Goal: Transaction & Acquisition: Purchase product/service

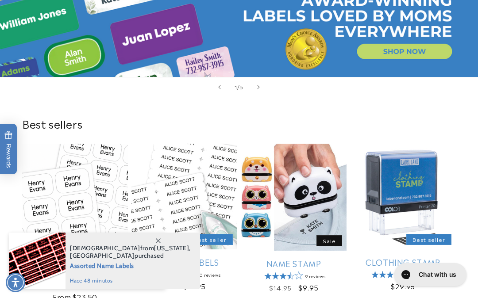
scroll to position [344, 0]
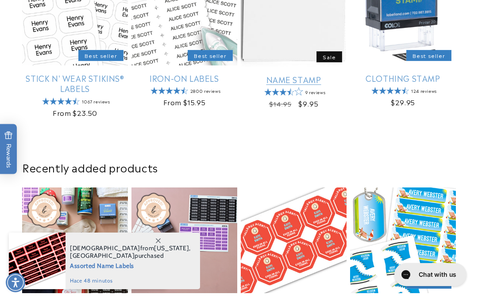
click at [51, 74] on link "Name Stamp" at bounding box center [294, 79] width 106 height 10
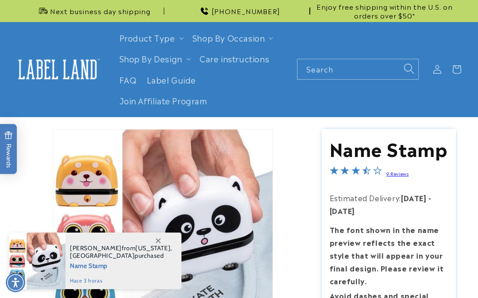
scroll to position [2017, 0]
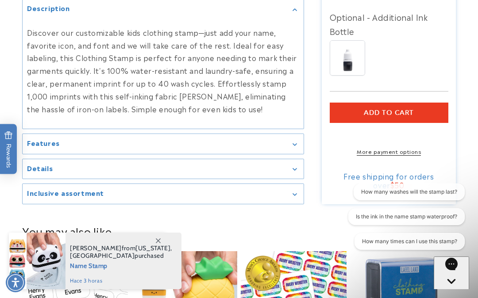
scroll to position [984, 0]
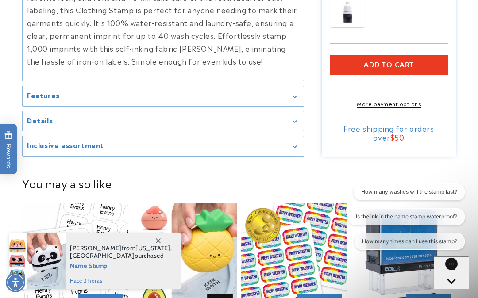
click at [385, 108] on link "More payment options" at bounding box center [389, 104] width 119 height 8
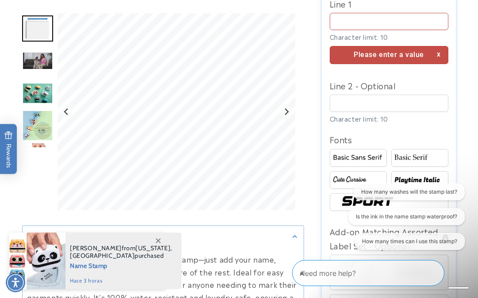
scroll to position [635, 0]
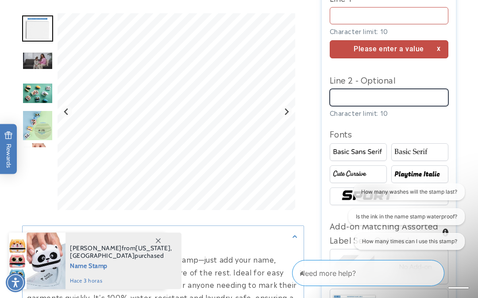
click at [405, 103] on input "Line 2 - Optional" at bounding box center [389, 97] width 119 height 17
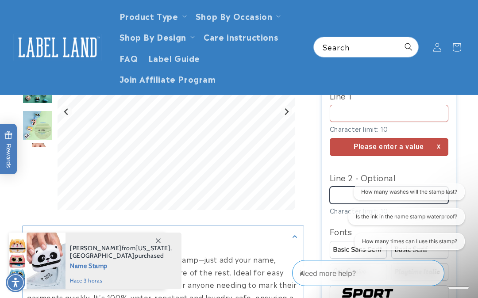
scroll to position [537, 0]
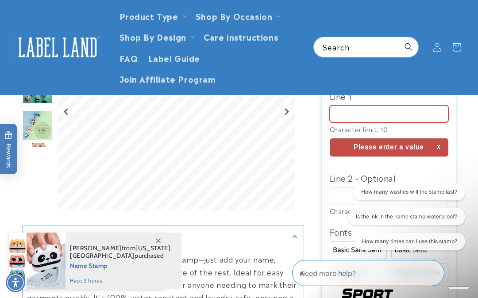
click at [397, 112] on input "Line 1" at bounding box center [389, 113] width 119 height 17
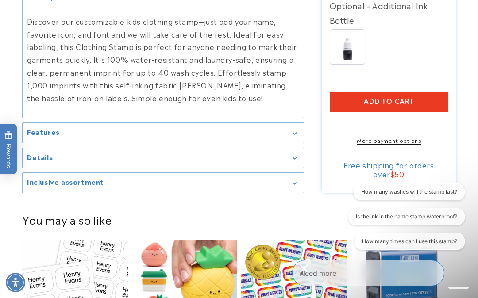
scroll to position [980, 0]
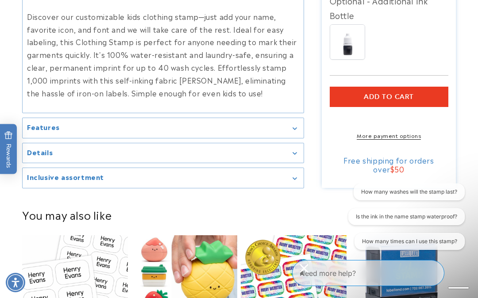
type input "*****"
click at [382, 139] on link "More payment options" at bounding box center [389, 136] width 119 height 8
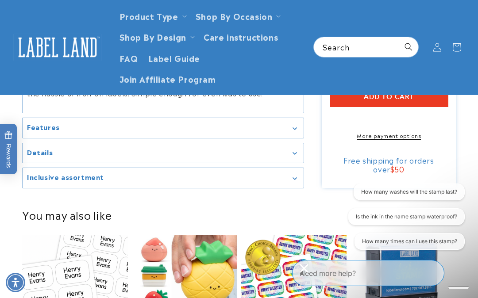
scroll to position [787, 0]
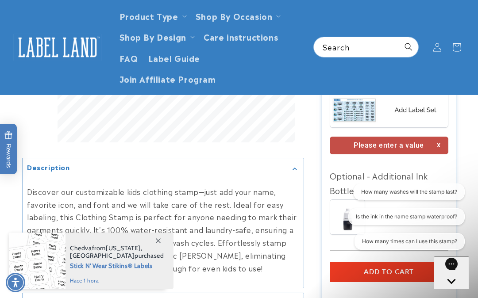
click at [391, 85] on img at bounding box center [389, 70] width 118 height 30
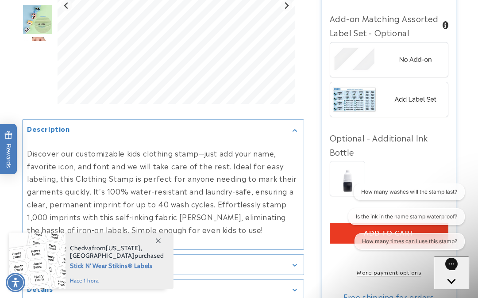
scroll to position [886, 0]
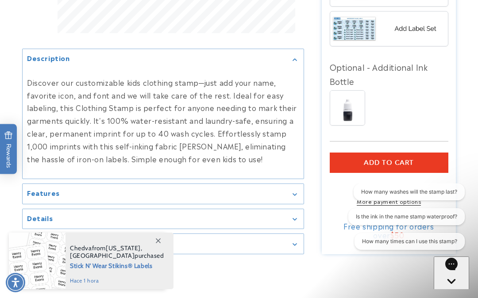
click at [374, 162] on button "Add to cart" at bounding box center [389, 163] width 119 height 20
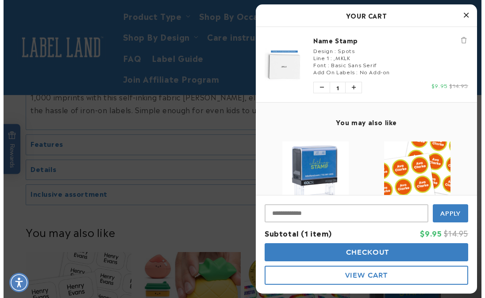
scroll to position [914, 0]
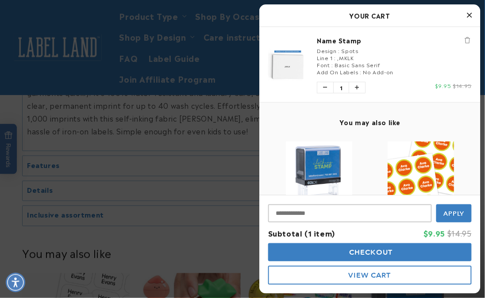
click at [355, 250] on span "Checkout" at bounding box center [371, 252] width 46 height 8
